Goal: Book appointment/travel/reservation

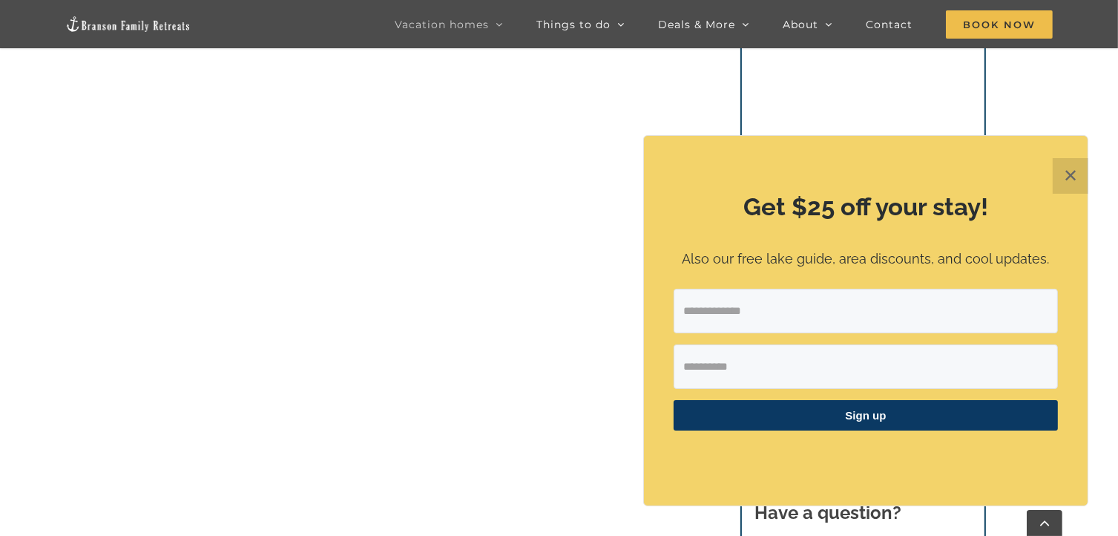
scroll to position [1888, 0]
click at [1063, 183] on button "✕" at bounding box center [1071, 176] width 36 height 36
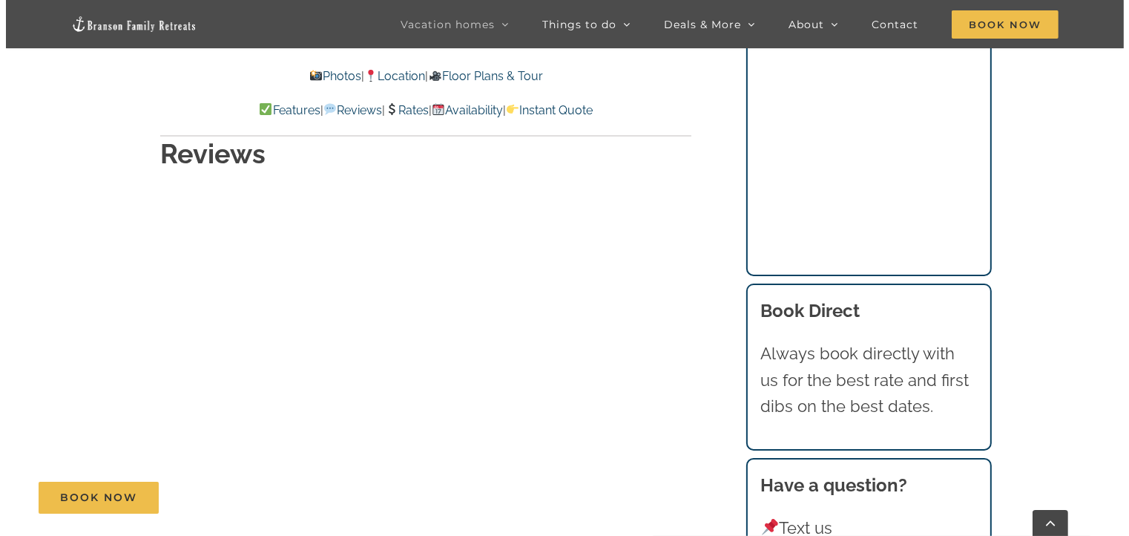
scroll to position [6744, 0]
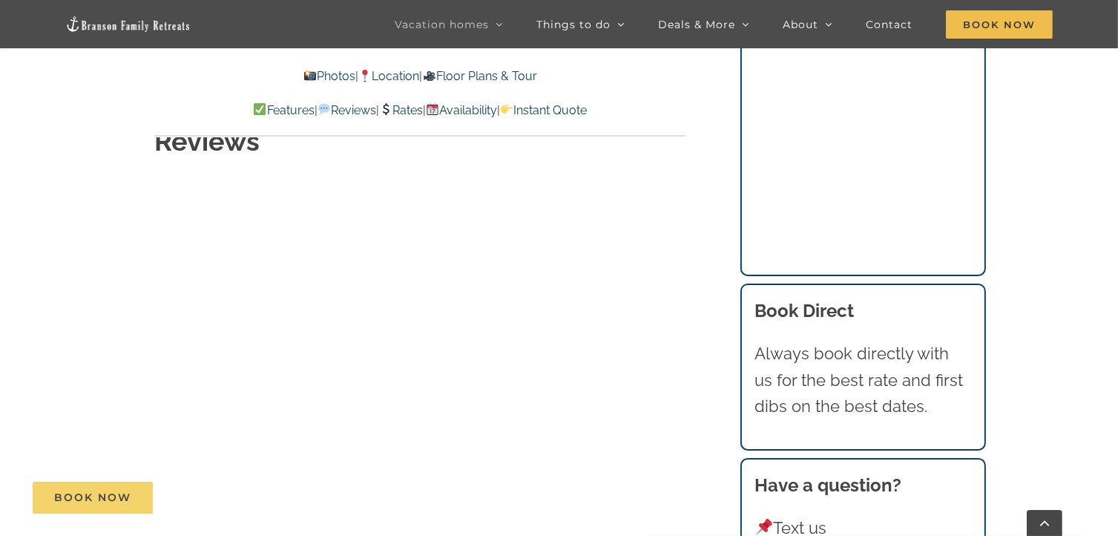
click at [86, 493] on span "Book Now" at bounding box center [92, 497] width 77 height 13
